Goal: Transaction & Acquisition: Book appointment/travel/reservation

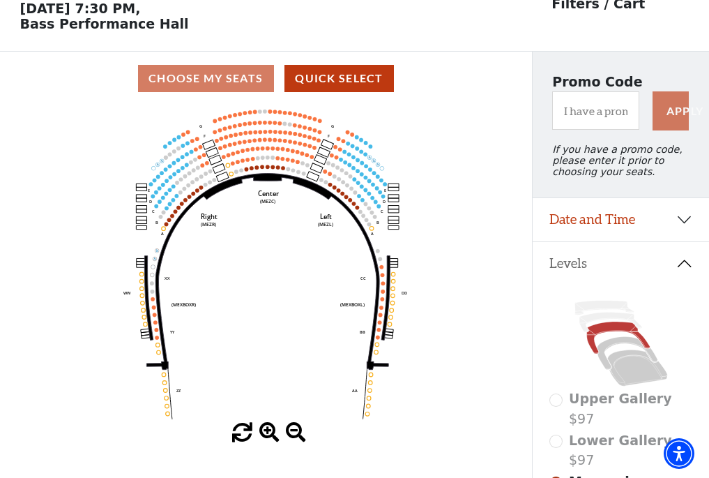
scroll to position [65, 0]
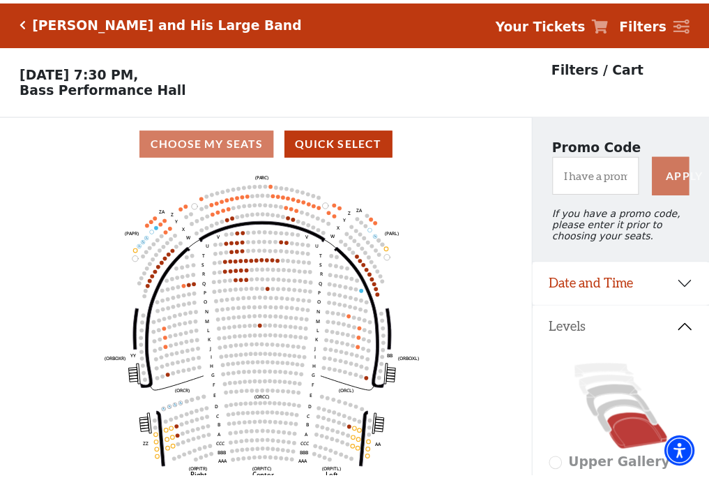
scroll to position [65, 0]
